Goal: Task Accomplishment & Management: Manage account settings

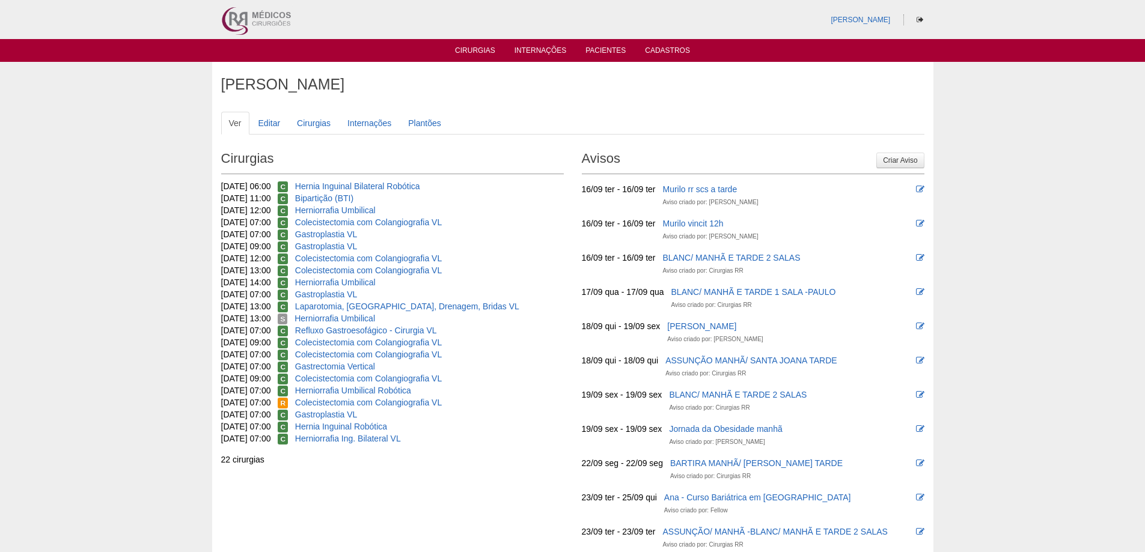
click at [484, 43] on ul "Cirurgias Internações Pacientes Cadastros" at bounding box center [572, 50] width 1145 height 23
click at [483, 47] on link "Cirurgias" at bounding box center [475, 51] width 40 height 10
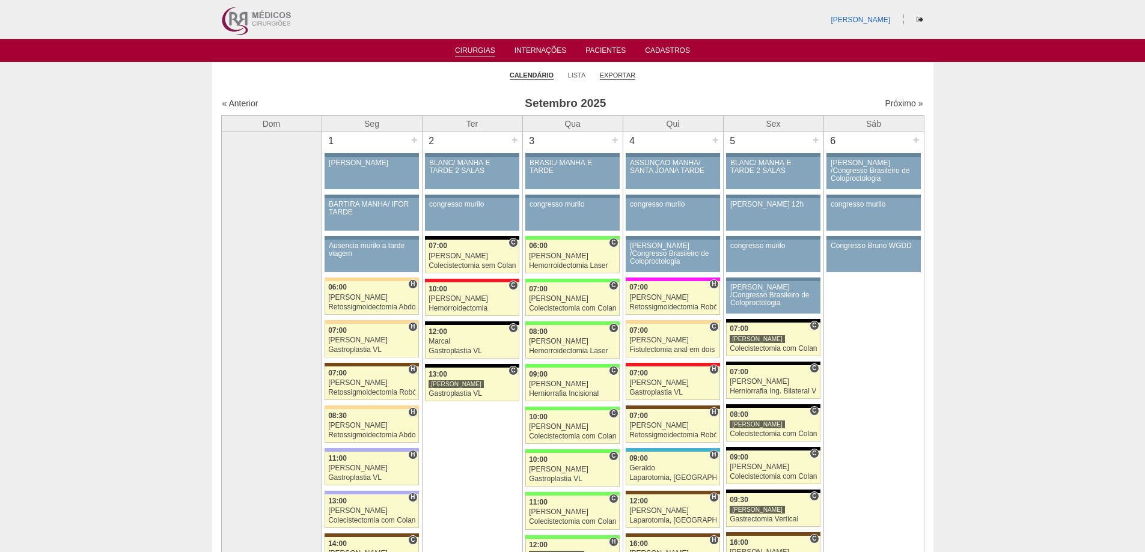
click at [614, 75] on link "Exportar" at bounding box center [618, 75] width 36 height 9
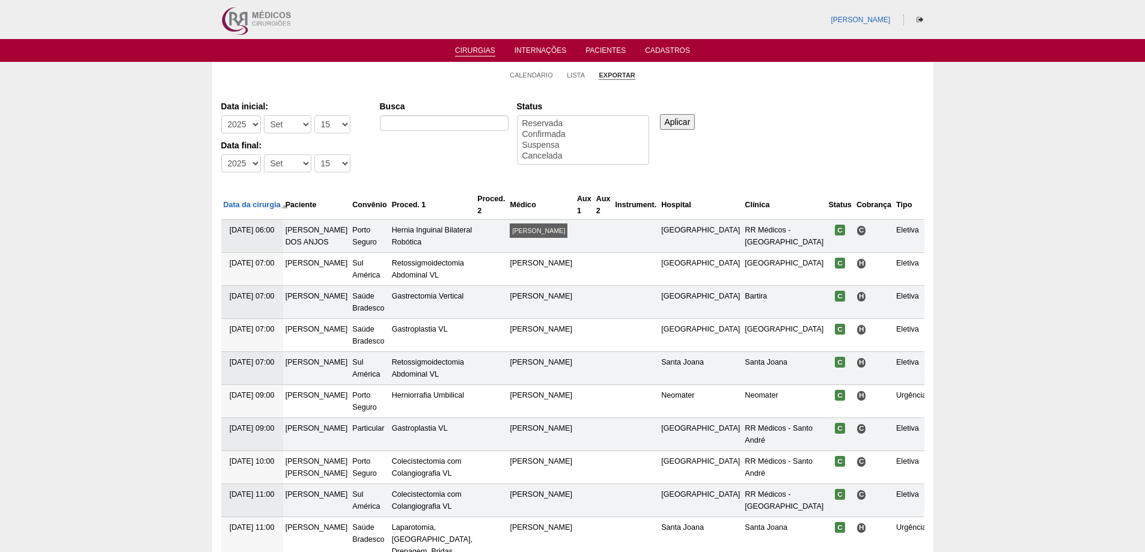
select select
click at [290, 128] on select "-Mês Jan Fev Mar Abr Mai Jun Jul Ago Set Out Nov Dez" at bounding box center [287, 124] width 47 height 18
select select "1"
click at [264, 115] on select "-Mês Jan Fev Mar Abr Mai Jun Jul Ago Set Out Nov Dez" at bounding box center [287, 124] width 47 height 18
click at [291, 162] on select "-Mês Jan Fev Mar Abr Mai Jun Jul Ago Set Out Nov Dez" at bounding box center [287, 163] width 47 height 18
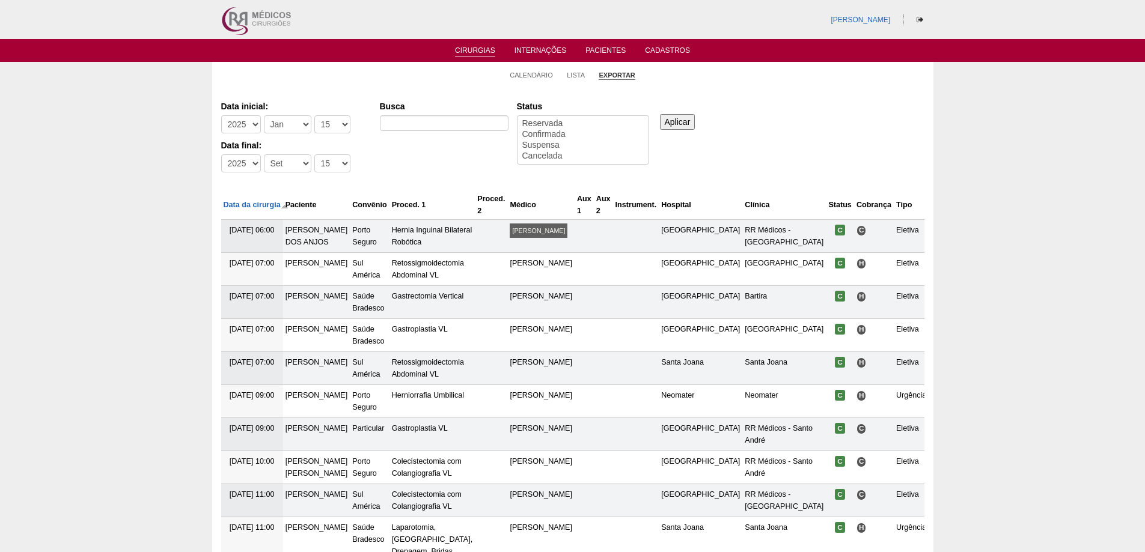
drag, startPoint x: 353, startPoint y: 199, endPoint x: 346, endPoint y: 186, distance: 15.4
click at [350, 196] on th "Paciente" at bounding box center [316, 205] width 67 height 29
click at [319, 125] on select "-Dia 1 2 3 4 5 6 7 8 9 10 11 12 13 14 15 16 17 18 19 20 21 22 23 24 25 26 27 28…" at bounding box center [332, 124] width 36 height 18
select select "1"
click at [314, 115] on select "-Dia 1 2 3 4 5 6 7 8 9 10 11 12 13 14 15 16 17 18 19 20 21 22 23 24 25 26 27 28…" at bounding box center [332, 124] width 36 height 18
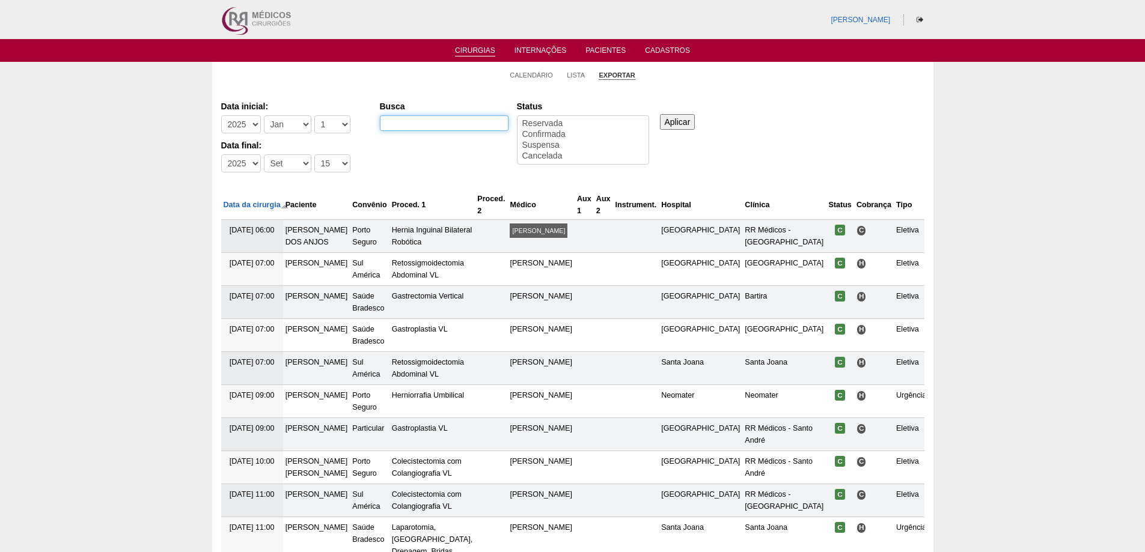
click at [407, 127] on input "Busca" at bounding box center [444, 123] width 129 height 16
type input "NATHAN + BRASIK"
click at [660, 114] on input "Aplicar" at bounding box center [677, 122] width 35 height 16
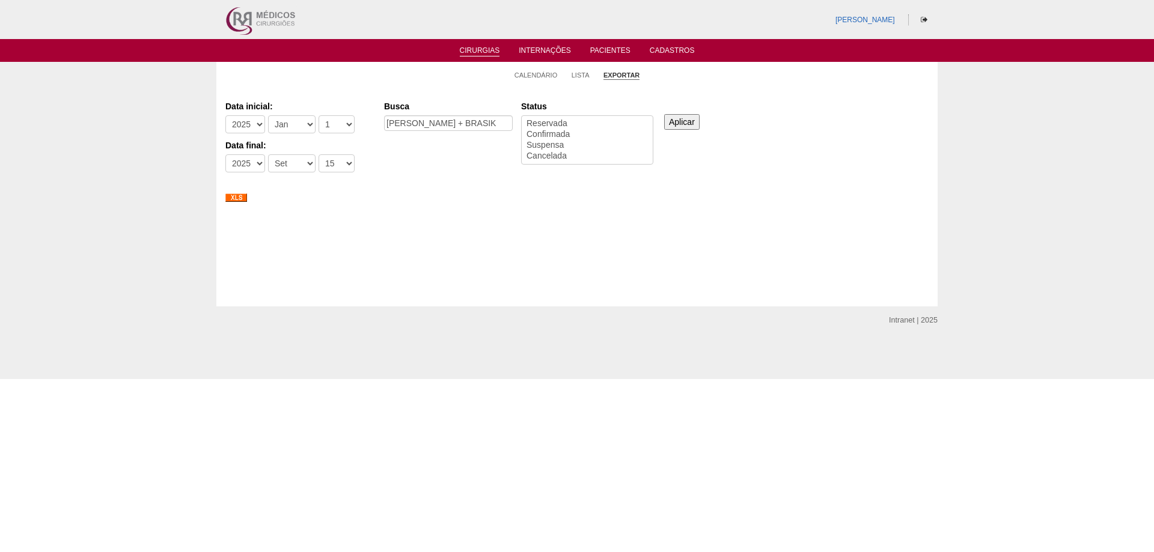
select select
click at [499, 123] on input "NATHAN + BRASIK" at bounding box center [448, 123] width 129 height 16
type input "NATHAN + BRASIL"
click at [664, 114] on input "Aplicar" at bounding box center [681, 122] width 35 height 16
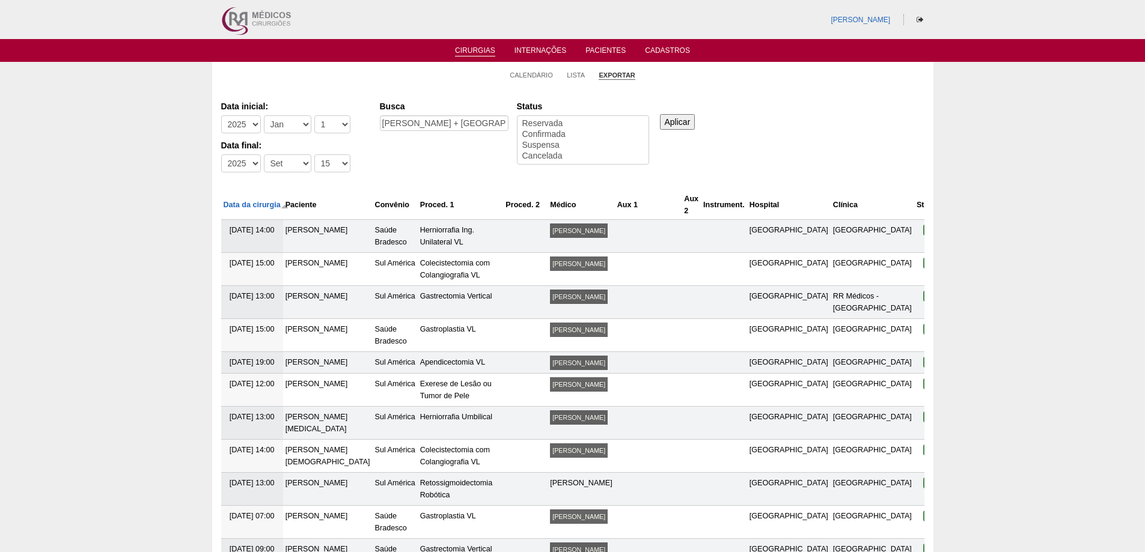
select select
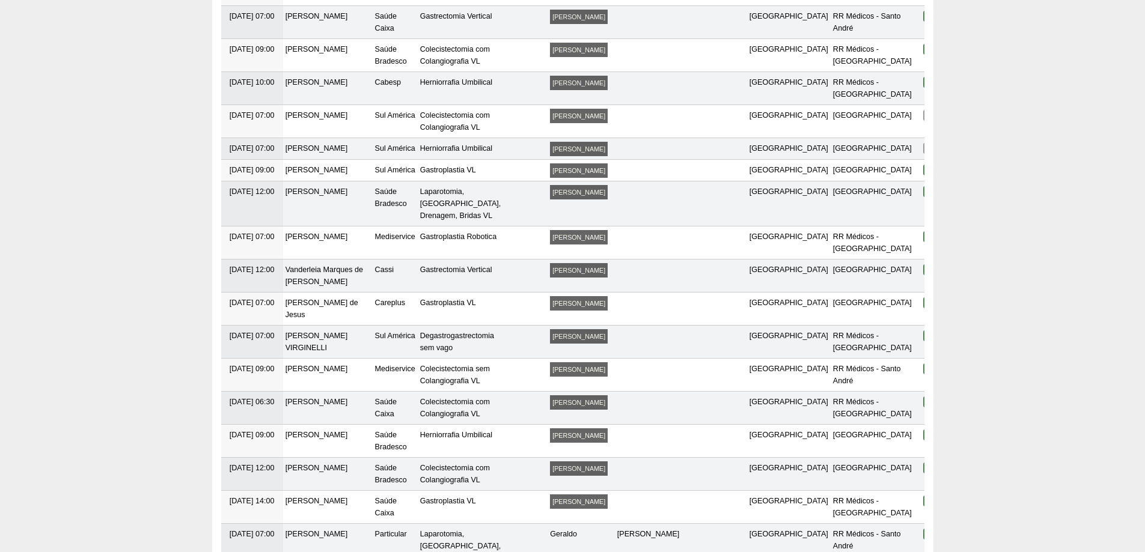
scroll to position [2559, 0]
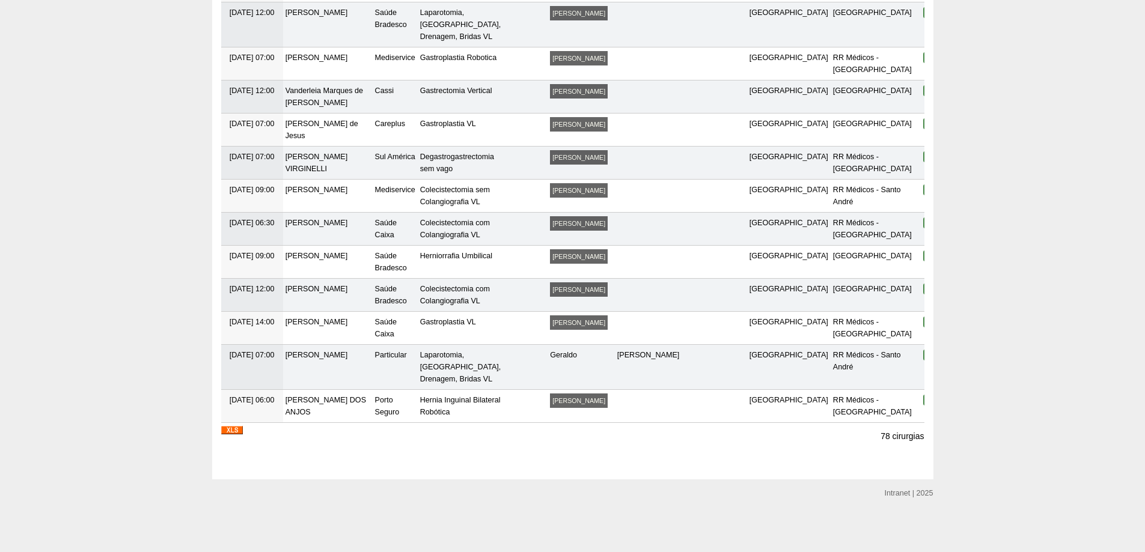
click at [234, 431] on img at bounding box center [232, 430] width 22 height 8
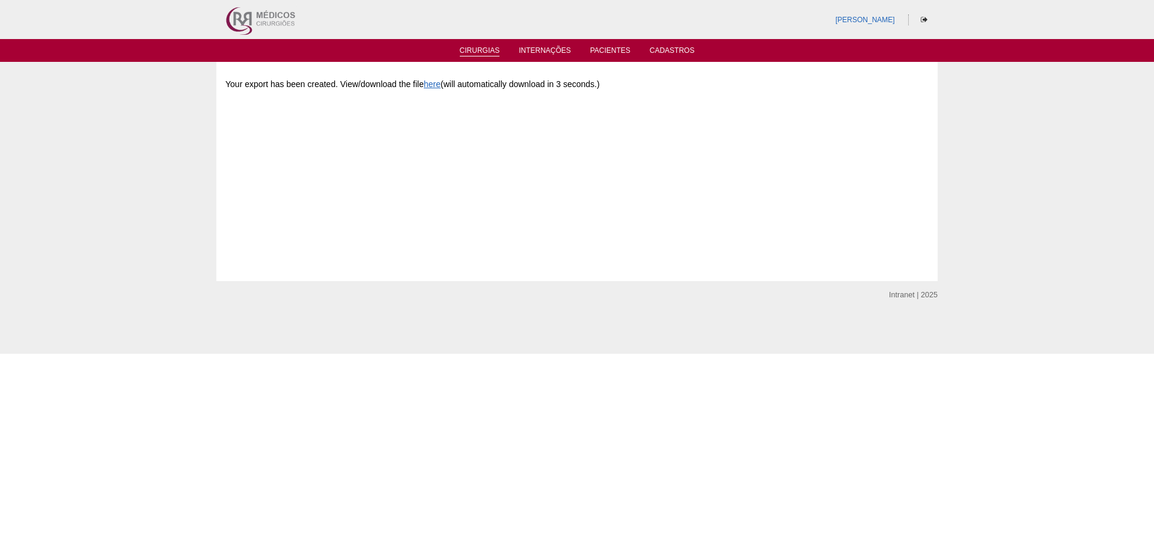
click at [490, 49] on link "Cirurgias" at bounding box center [480, 51] width 40 height 10
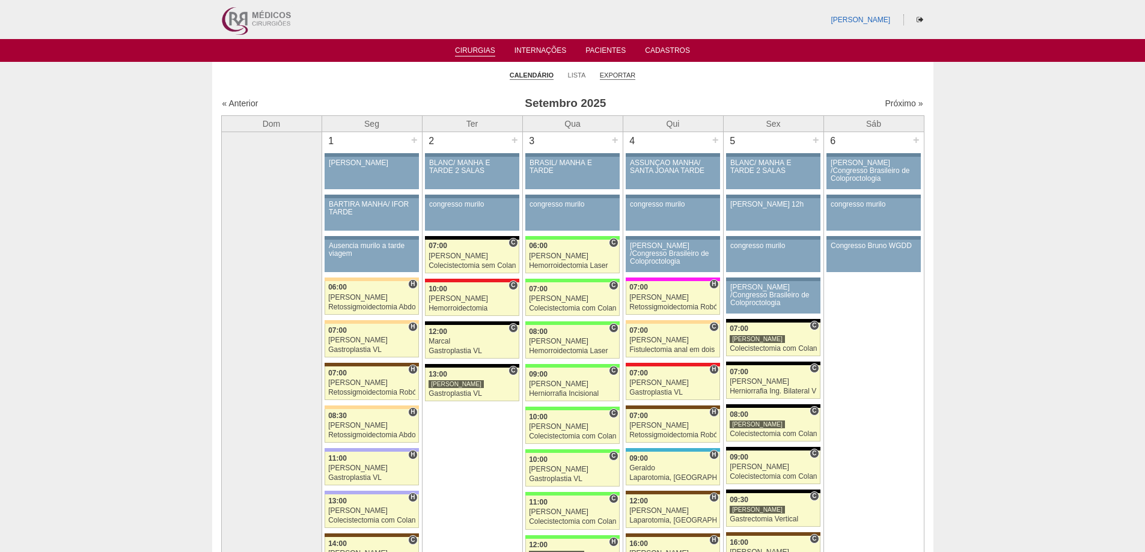
click at [624, 78] on link "Exportar" at bounding box center [618, 75] width 36 height 9
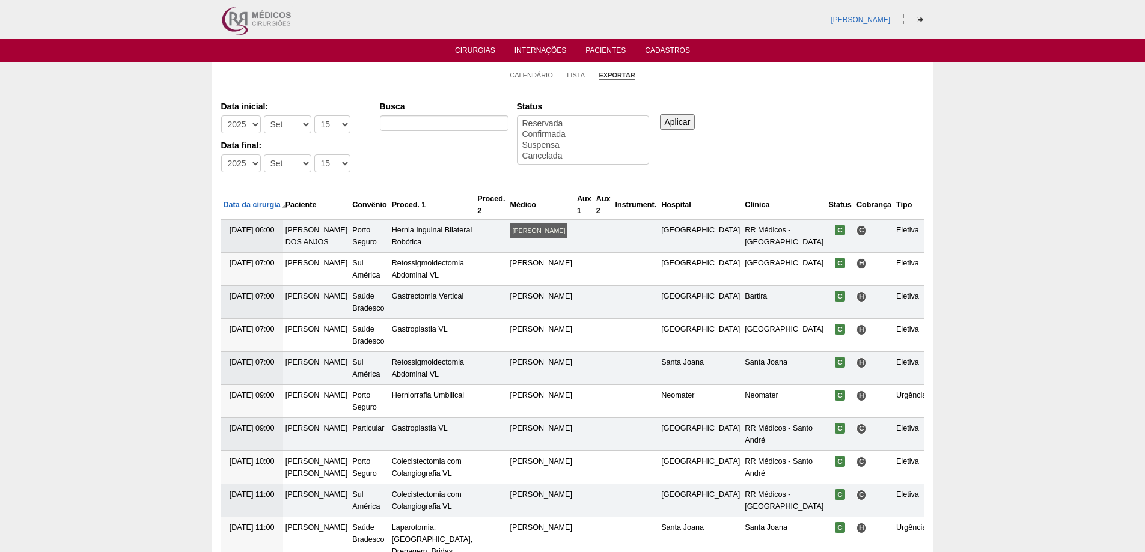
select select
click at [409, 116] on input "Busca" at bounding box center [444, 123] width 129 height 16
type input "NATHAN"
click at [275, 132] on select "-Mês Jan Fev Mar Abr Mai Jun Jul Ago Set Out Nov Dez" at bounding box center [287, 124] width 47 height 18
select select "1"
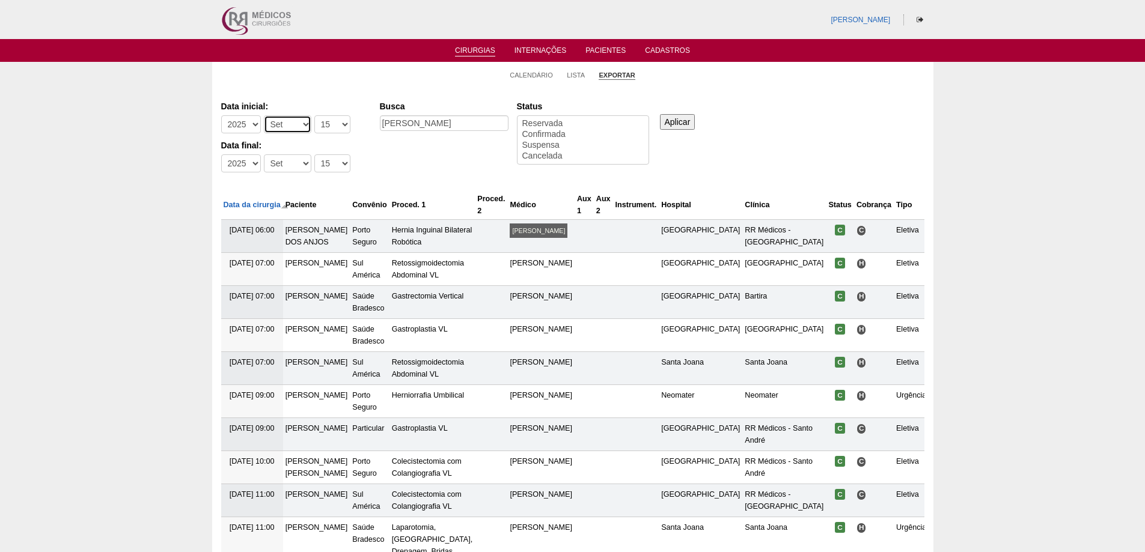
click at [264, 115] on select "-Mês Jan Fev Mar Abr Mai Jun Jul Ago Set Out Nov Dez" at bounding box center [287, 124] width 47 height 18
click at [314, 130] on select "-Dia 1 2 3 4 5 6 7 8 9 10 11 12 13 14 15 16 17 18 19 20 21 22 23 24 25 26 27 28…" at bounding box center [332, 124] width 36 height 18
select select "1"
click at [314, 115] on select "-Dia 1 2 3 4 5 6 7 8 9 10 11 12 13 14 15 16 17 18 19 20 21 22 23 24 25 26 27 28…" at bounding box center [332, 124] width 36 height 18
click at [317, 168] on select "-Dia 1 2 3 4 5 6 7 8 9 10 11 12 13 14 15 16 17 18 19 20 21 22 23 24 25 26 27 28…" at bounding box center [332, 163] width 36 height 18
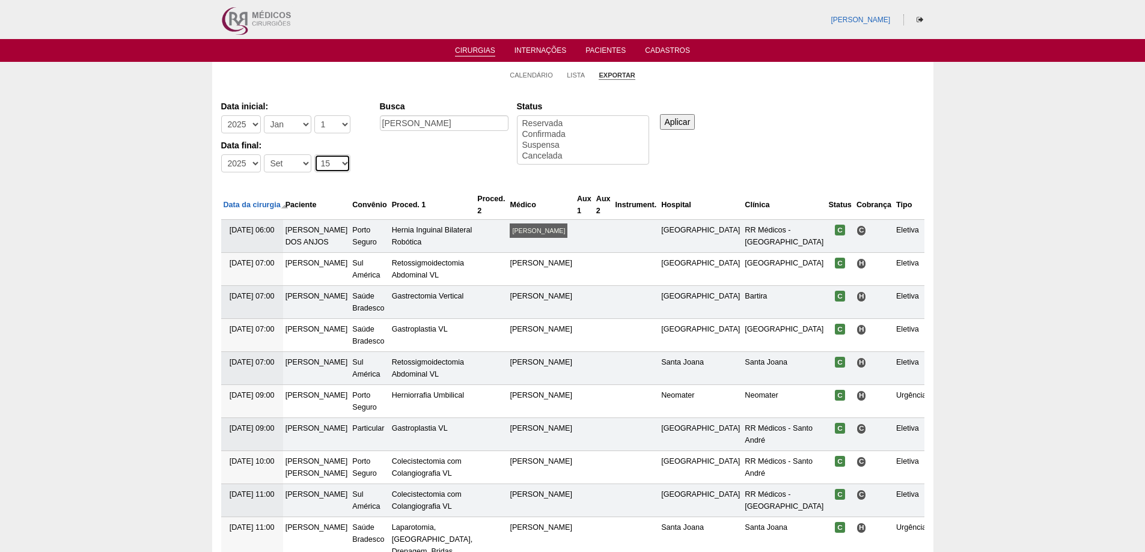
select select "30"
click at [314, 154] on select "-Dia 1 2 3 4 5 6 7 8 9 10 11 12 13 14 15 16 17 18 19 20 21 22 23 24 25 26 27 28…" at bounding box center [332, 163] width 36 height 18
click at [683, 125] on input "Aplicar" at bounding box center [677, 122] width 35 height 16
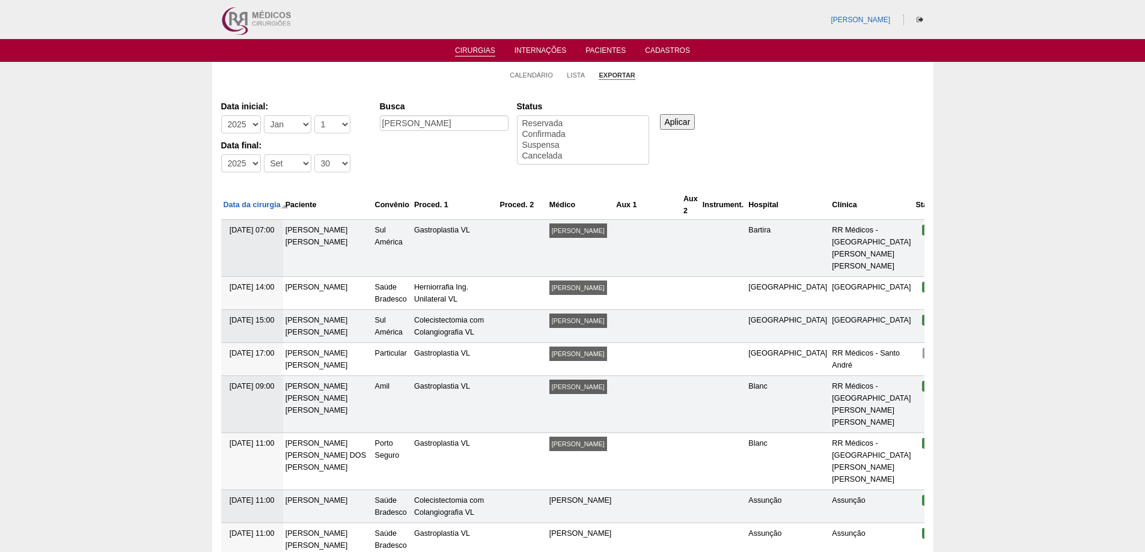
select select
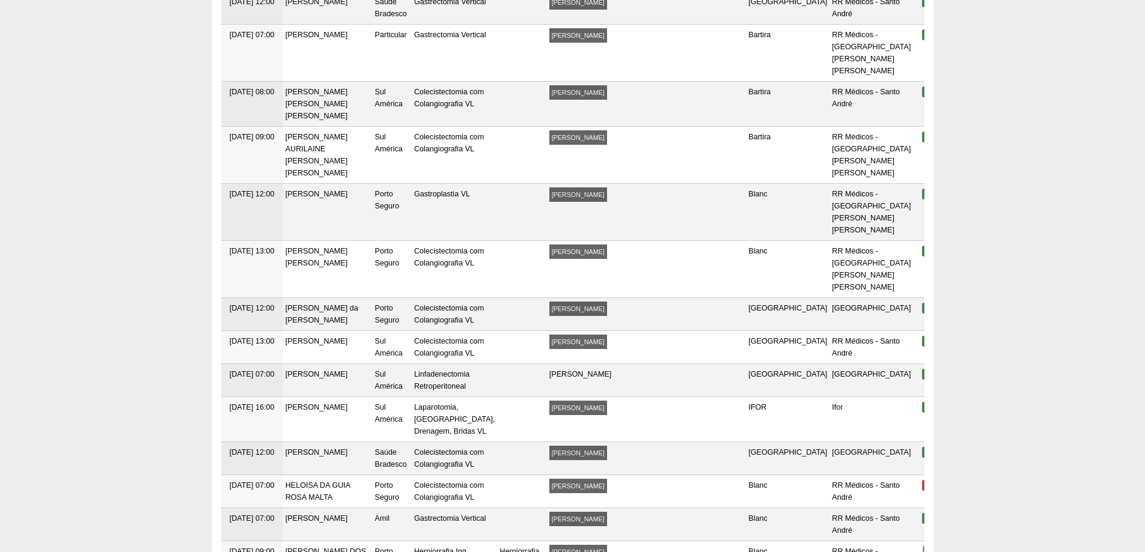
scroll to position [3608, 0]
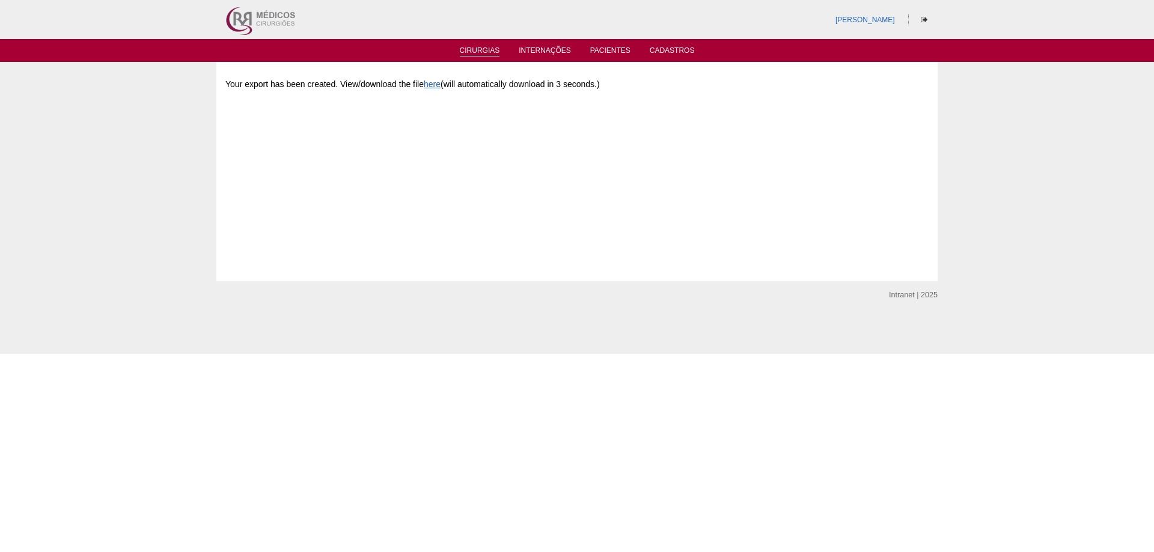
click at [490, 53] on link "Cirurgias" at bounding box center [480, 51] width 40 height 10
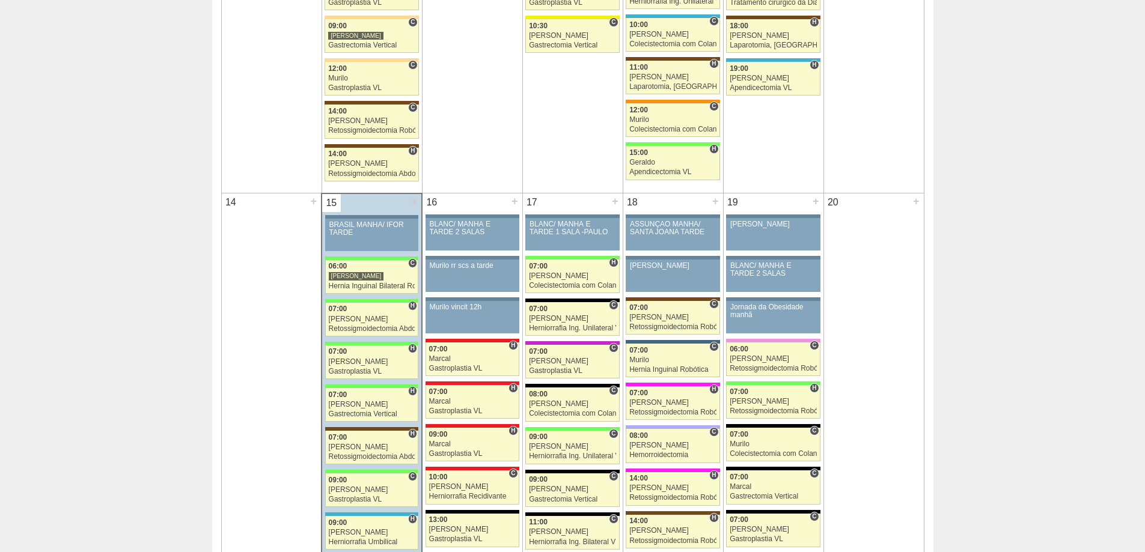
scroll to position [781, 0]
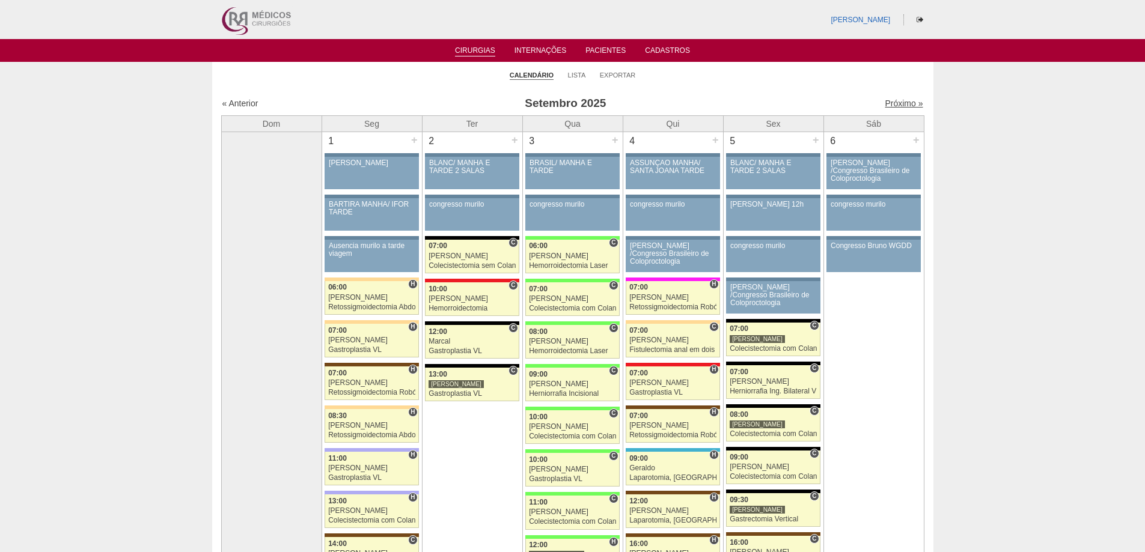
click at [907, 103] on link "Próximo »" at bounding box center [904, 104] width 38 height 10
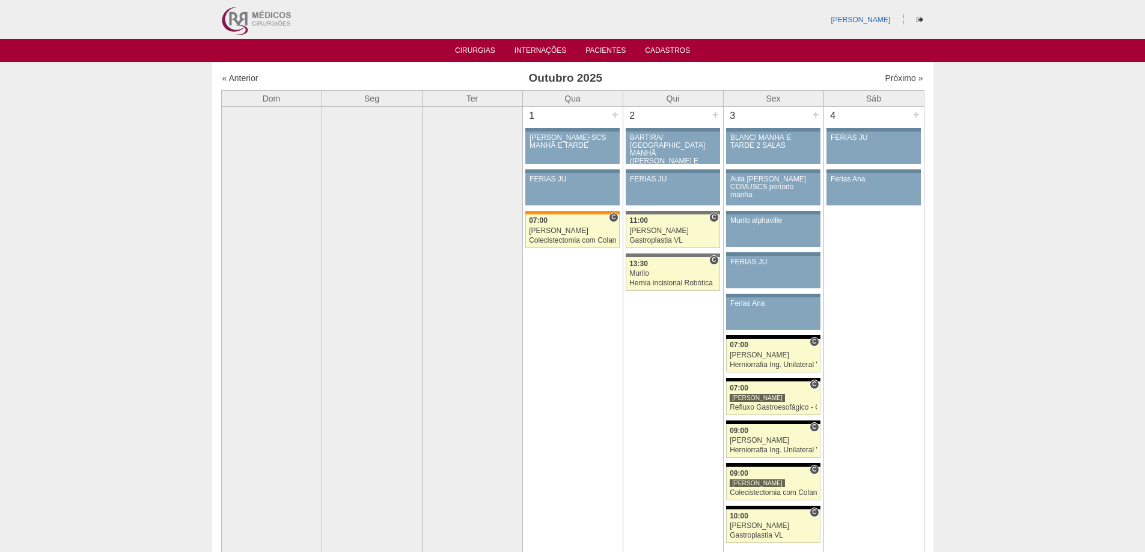
click at [265, 23] on img at bounding box center [255, 19] width 75 height 39
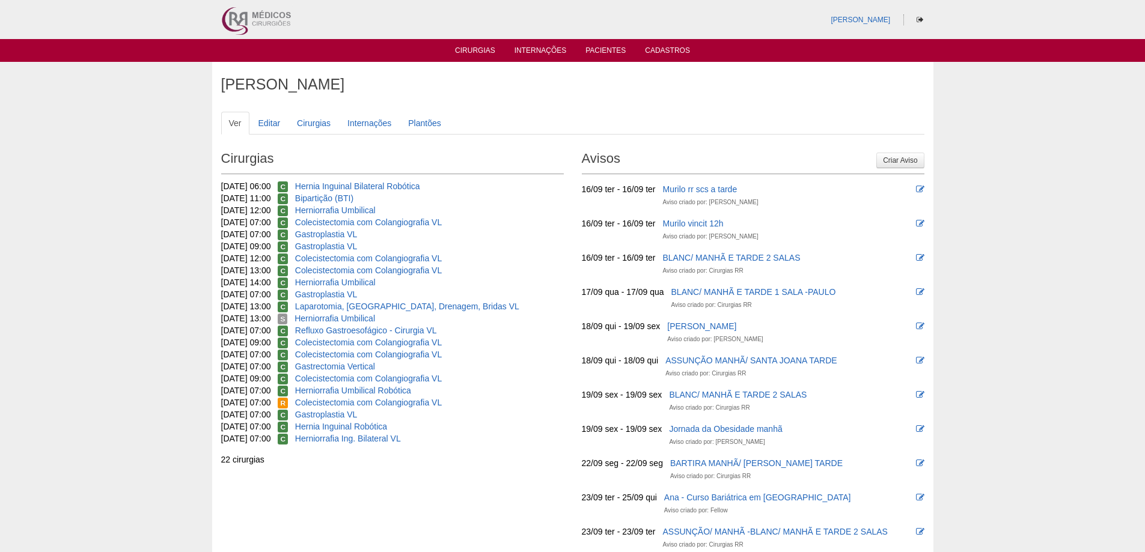
click at [885, 169] on h2 "Avisos" at bounding box center [753, 161] width 343 height 28
click at [891, 165] on link "Criar Aviso" at bounding box center [899, 161] width 47 height 16
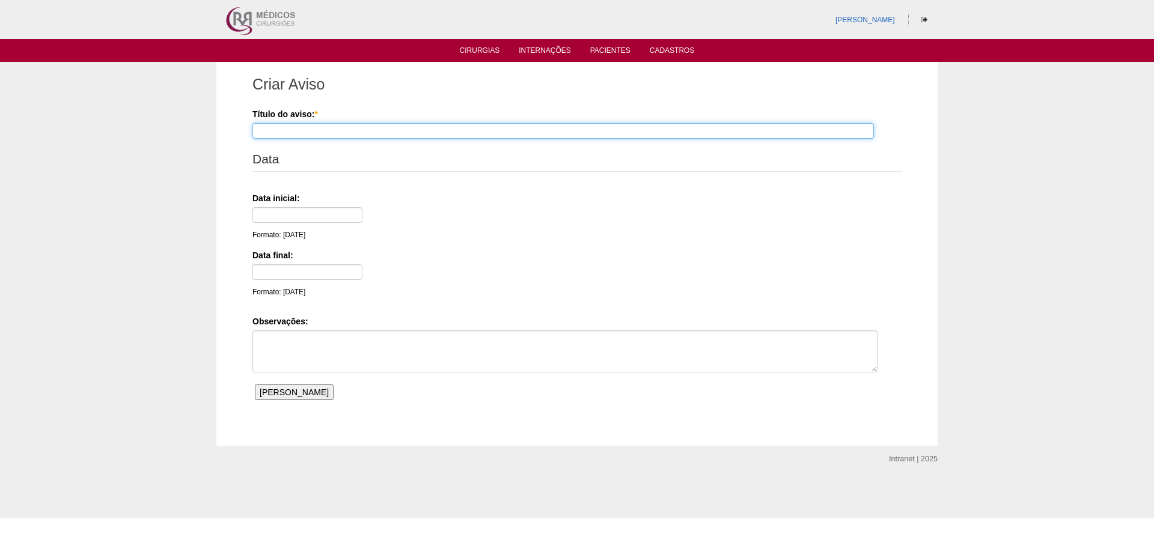
click at [316, 135] on input "Título do aviso: *" at bounding box center [562, 131] width 621 height 16
type input "FÉRIAS NATHAN"
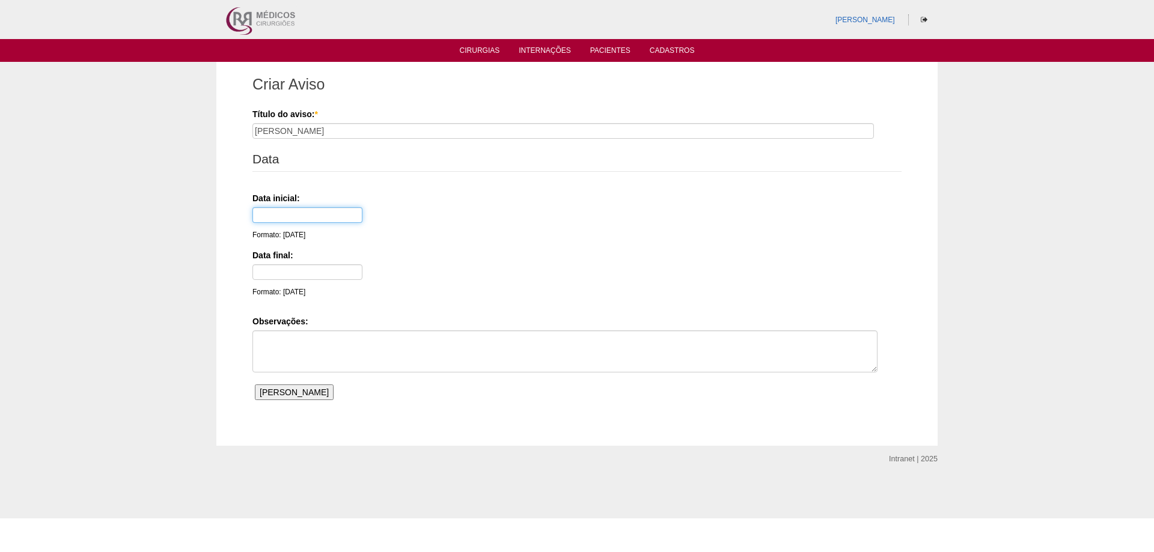
click at [296, 208] on input "text" at bounding box center [307, 215] width 110 height 16
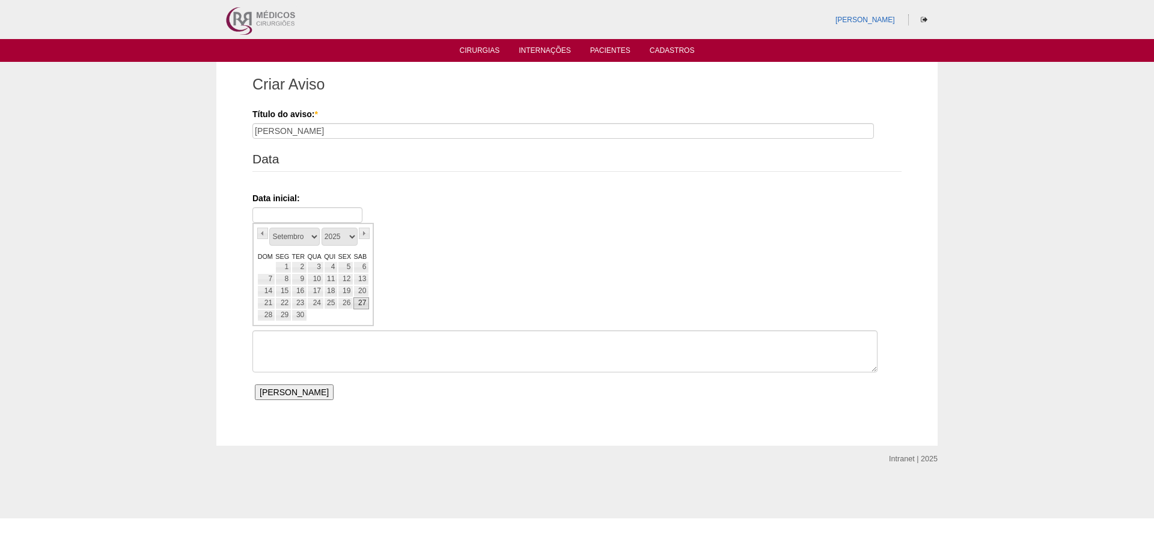
drag, startPoint x: 358, startPoint y: 314, endPoint x: 362, endPoint y: 306, distance: 9.4
click at [358, 314] on td at bounding box center [361, 316] width 16 height 12
click at [367, 234] on link "»" at bounding box center [364, 233] width 11 height 11
click at [301, 278] on link "7" at bounding box center [299, 279] width 16 height 12
type input "07/10/25"
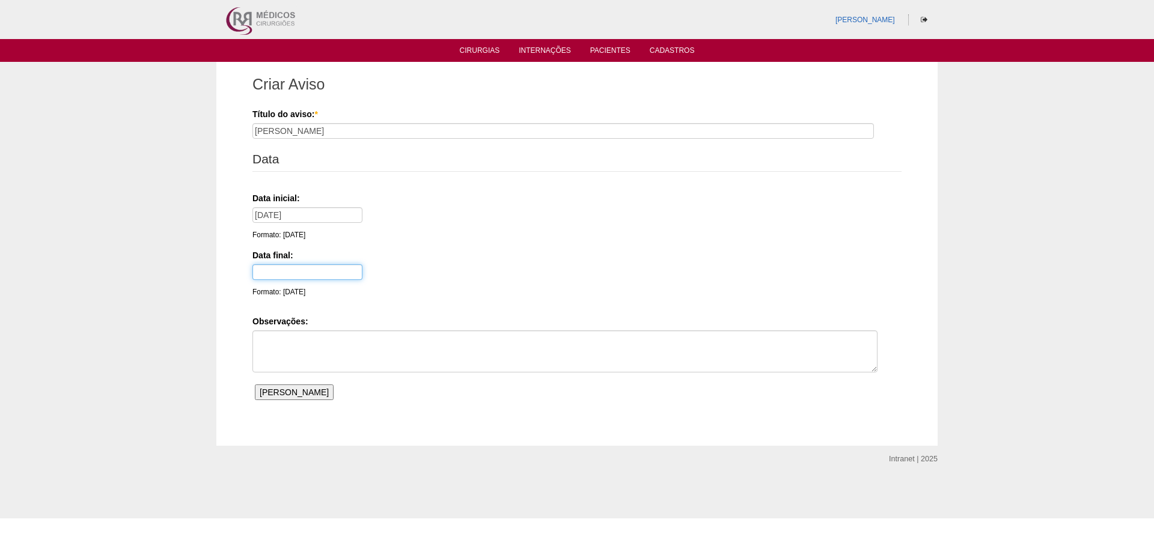
click at [290, 270] on input "text" at bounding box center [307, 272] width 110 height 16
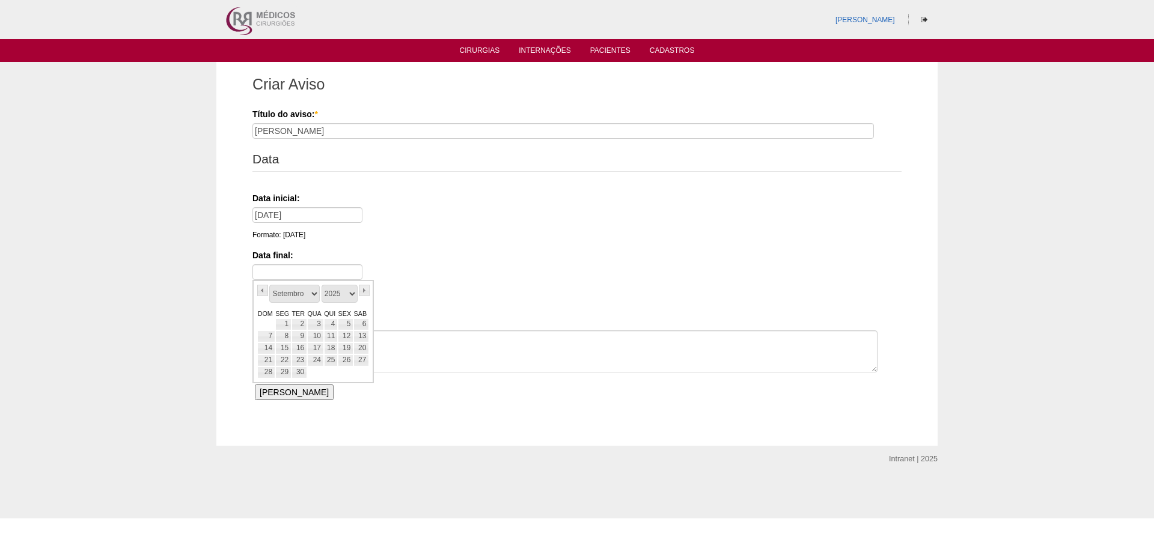
click at [263, 310] on link "DOM" at bounding box center [266, 313] width 18 height 10
click at [362, 291] on link "»" at bounding box center [364, 290] width 11 height 11
click at [266, 349] on link "12" at bounding box center [266, 349] width 18 height 12
type input "12/10/25"
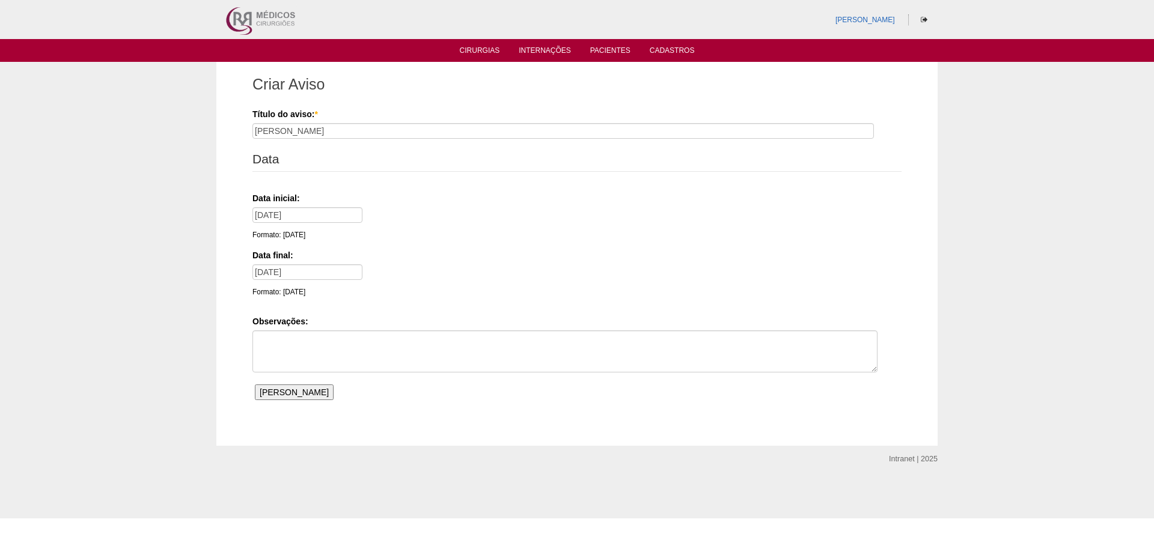
click at [281, 398] on input "Salvar Aviso" at bounding box center [294, 393] width 79 height 16
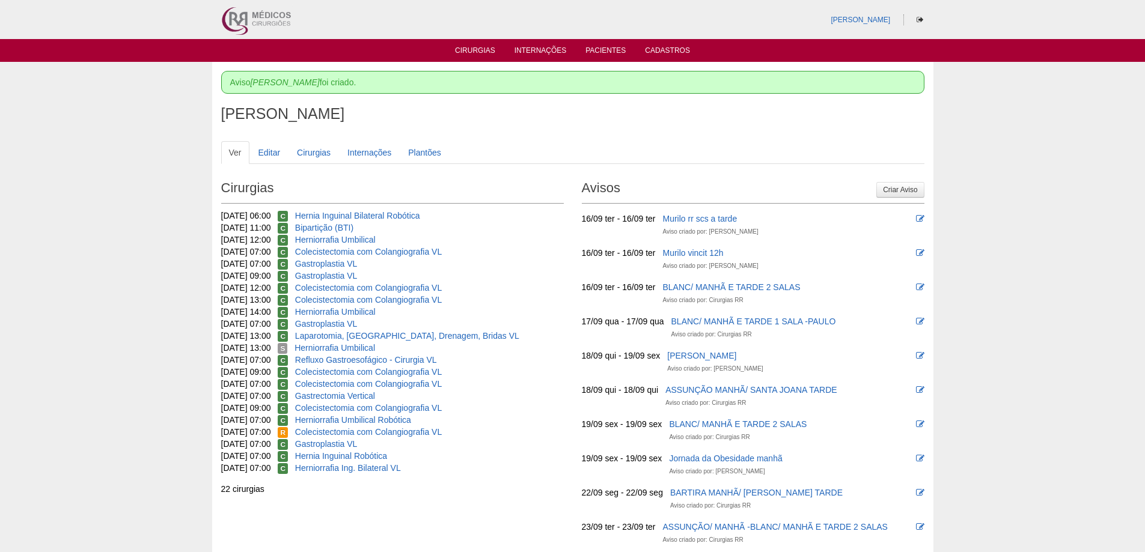
click at [471, 43] on ul "Cirurgias Internações Pacientes Cadastros" at bounding box center [572, 50] width 1145 height 23
click at [472, 48] on link "Cirurgias" at bounding box center [475, 51] width 40 height 10
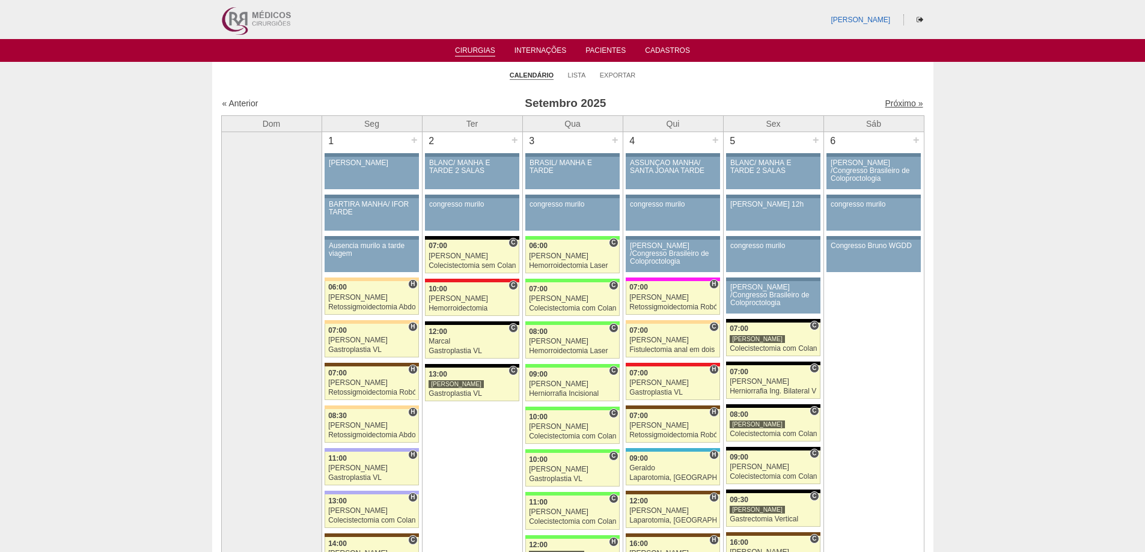
click at [902, 100] on link "Próximo »" at bounding box center [904, 104] width 38 height 10
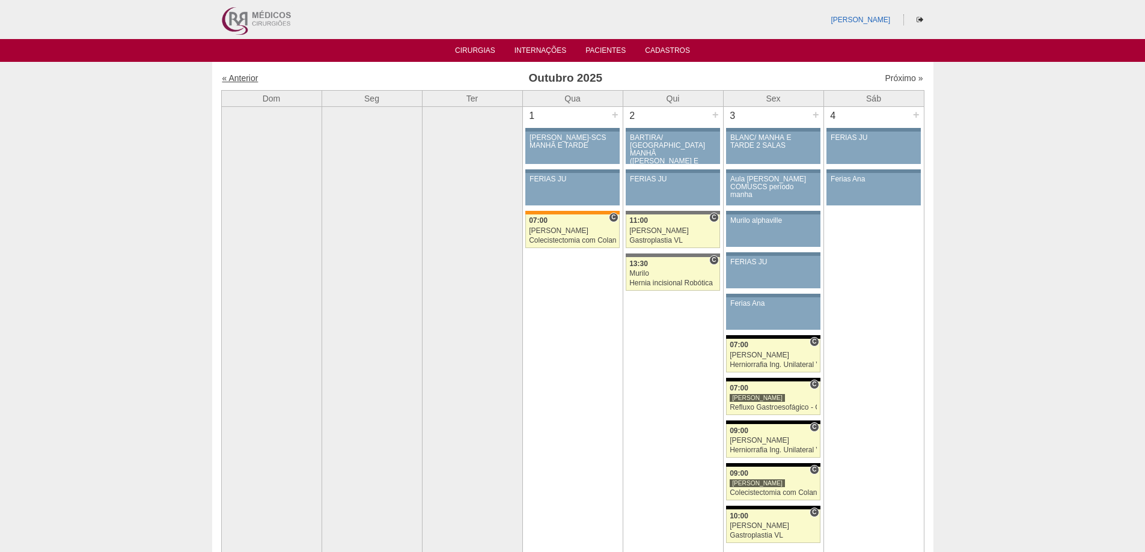
click at [249, 73] on link "« Anterior" at bounding box center [240, 78] width 36 height 10
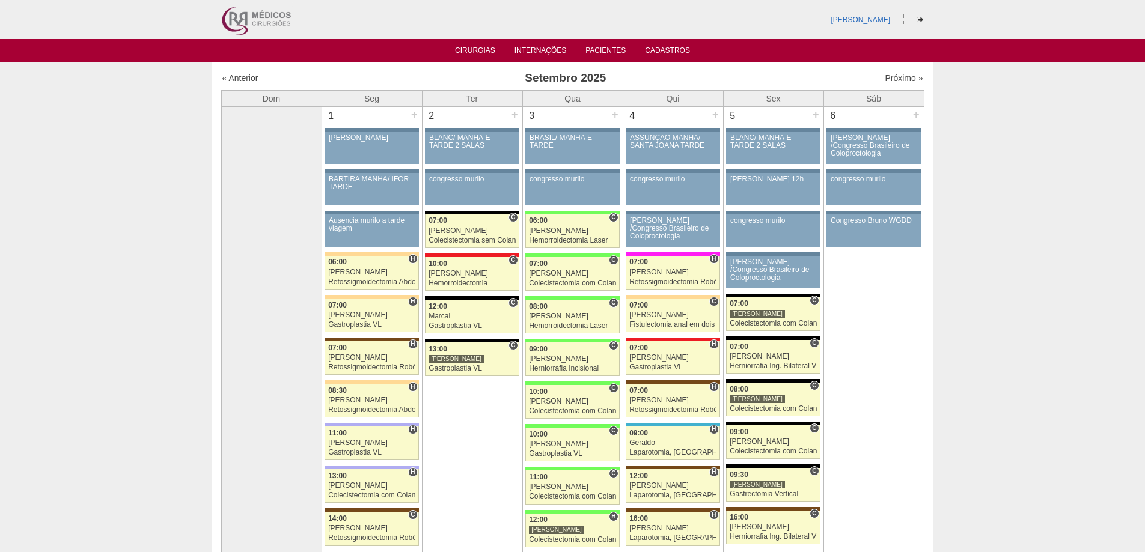
click at [249, 74] on link "« Anterior" at bounding box center [240, 78] width 36 height 10
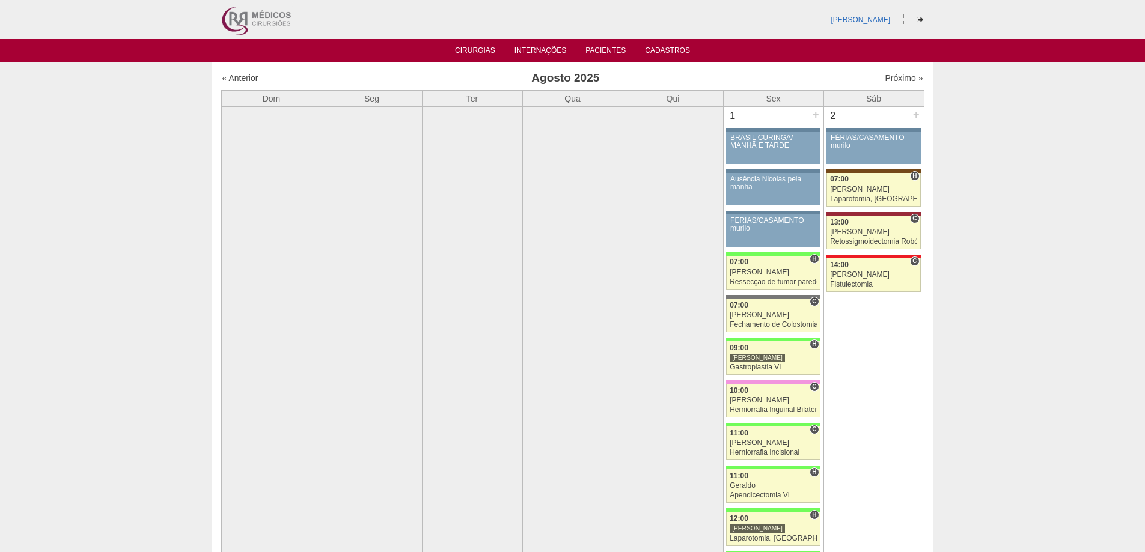
click at [245, 76] on link "« Anterior" at bounding box center [240, 78] width 36 height 10
